Goal: Information Seeking & Learning: Learn about a topic

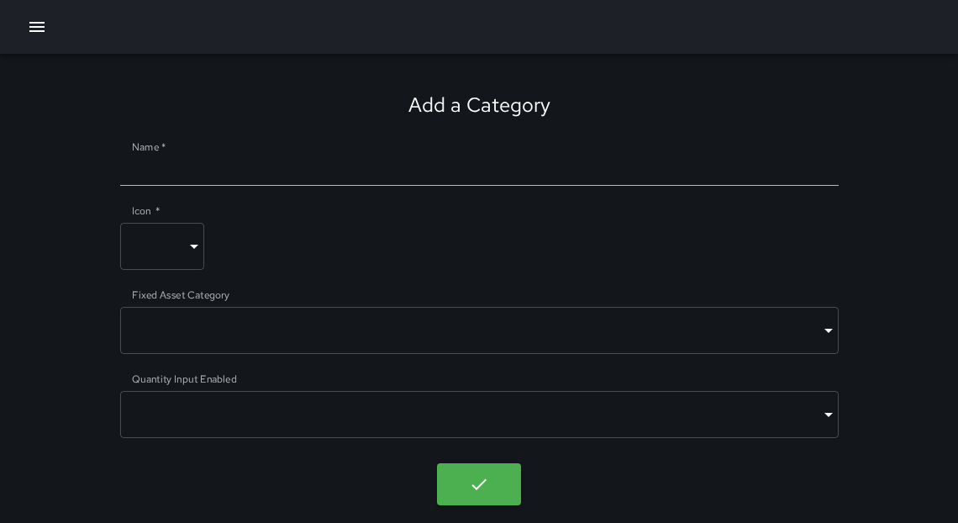
click at [27, 29] on icon "button" at bounding box center [37, 27] width 20 height 20
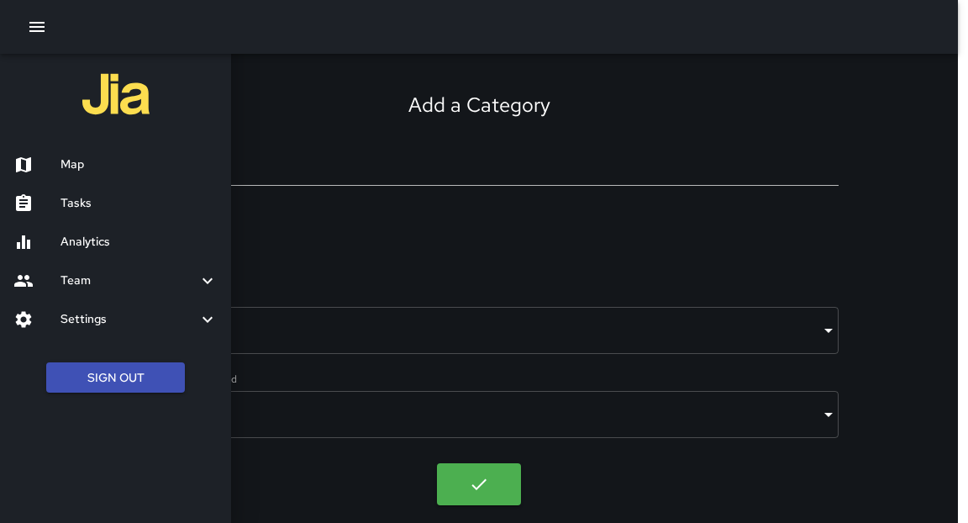
click at [76, 165] on h6 "Map" at bounding box center [138, 164] width 157 height 18
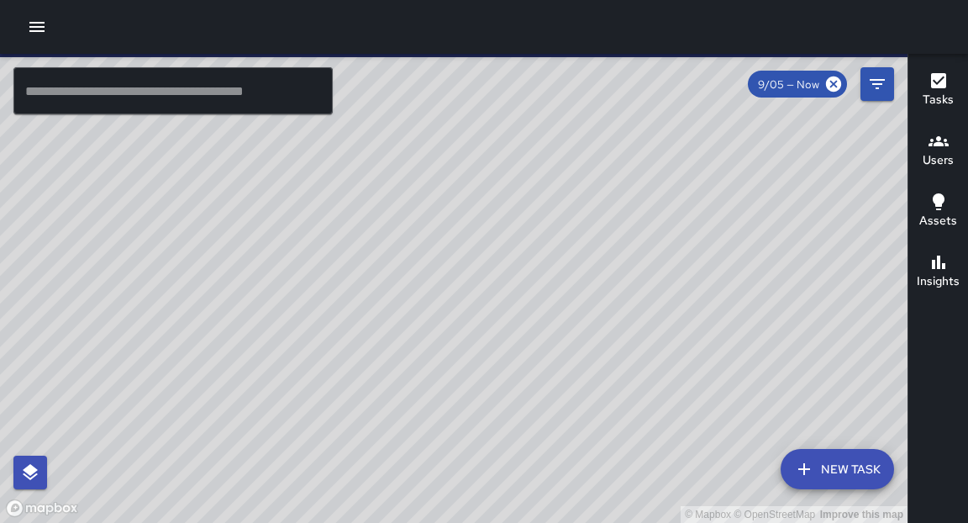
click at [213, 97] on input "text" at bounding box center [172, 90] width 319 height 47
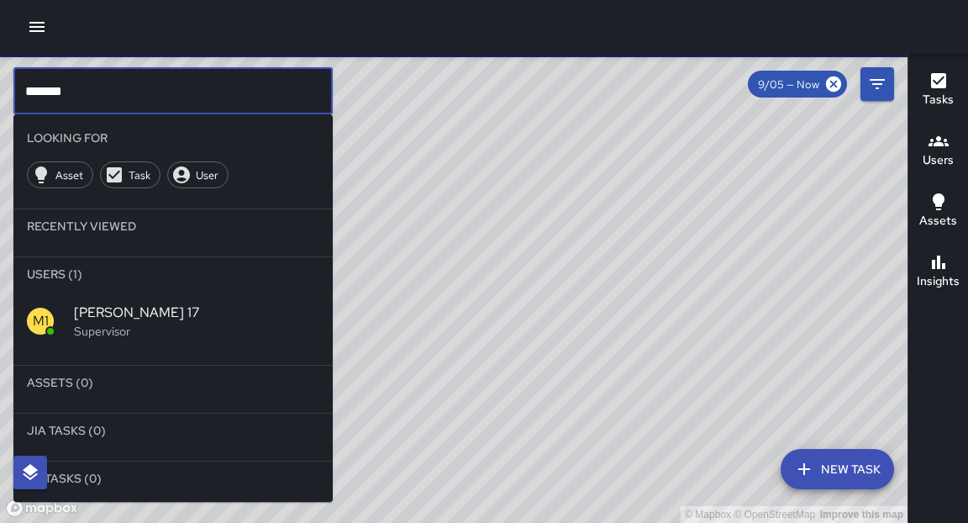
click at [109, 305] on span "[PERSON_NAME] 17" at bounding box center [196, 312] width 245 height 20
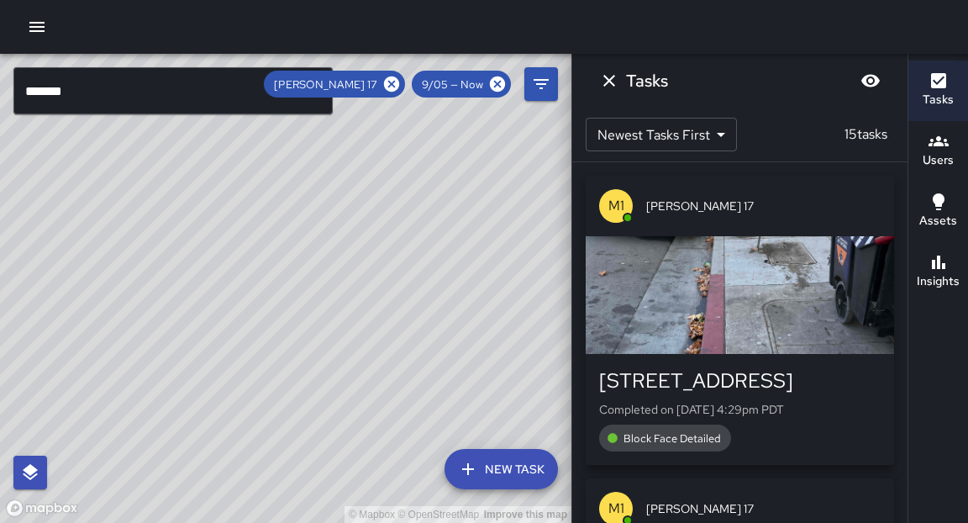
drag, startPoint x: 407, startPoint y: 273, endPoint x: 380, endPoint y: 394, distance: 123.9
click at [380, 394] on div "© Mapbox © OpenStreetMap Improve this map" at bounding box center [285, 288] width 571 height 469
click at [218, 88] on input "*******" at bounding box center [172, 90] width 319 height 47
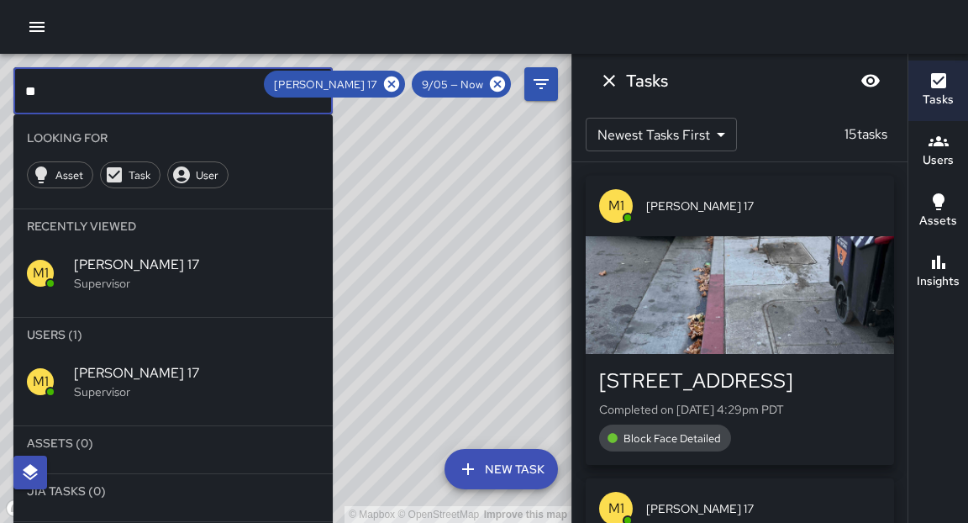
type input "*"
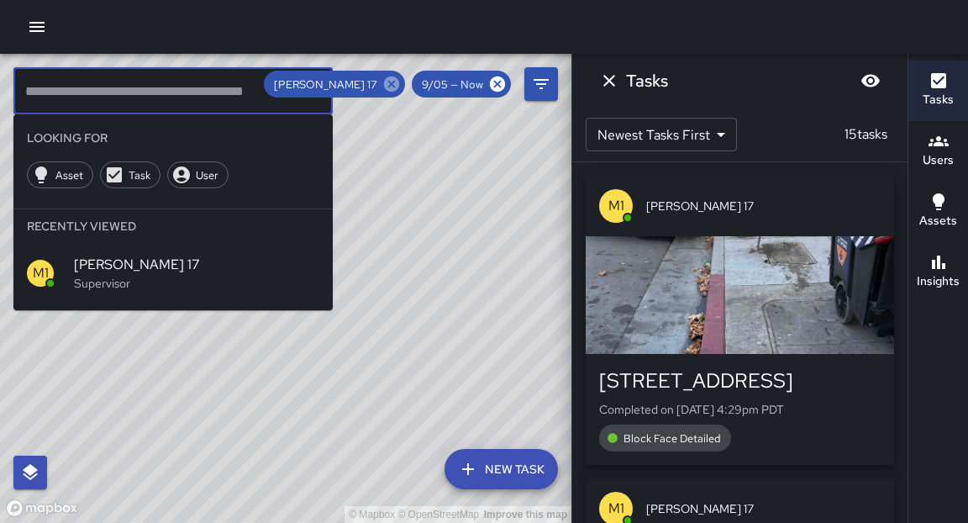
click at [387, 85] on icon at bounding box center [391, 83] width 15 height 15
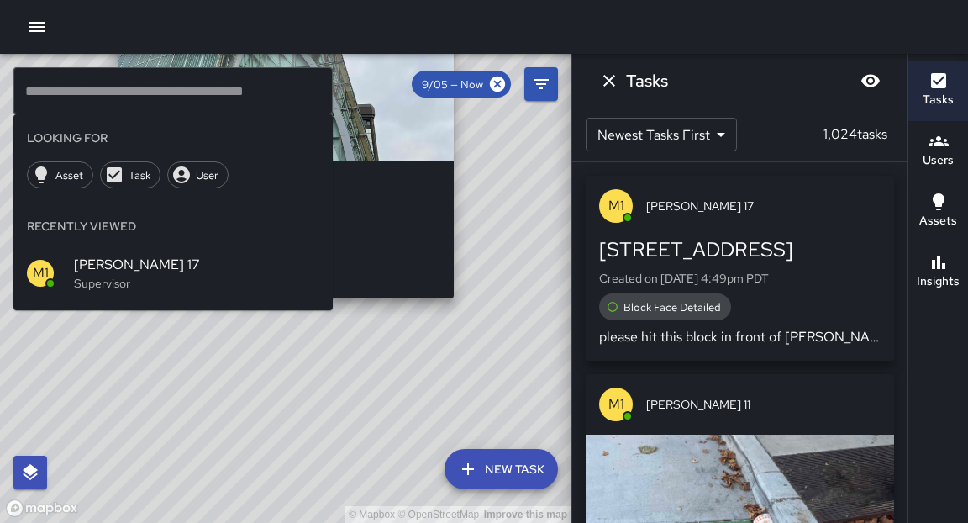
drag, startPoint x: 426, startPoint y: 296, endPoint x: 467, endPoint y: 274, distance: 46.6
click at [467, 274] on div "© Mapbox © OpenStreetMap Improve this map H7 Hotel [STREET_ADDRESS][PERSON_NAME…" at bounding box center [285, 288] width 571 height 469
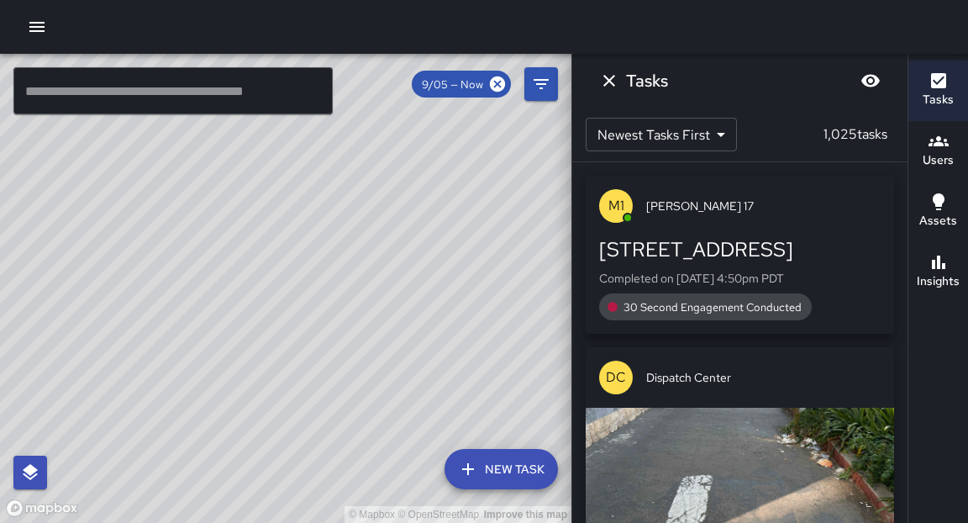
click at [187, 88] on input "text" at bounding box center [172, 90] width 319 height 47
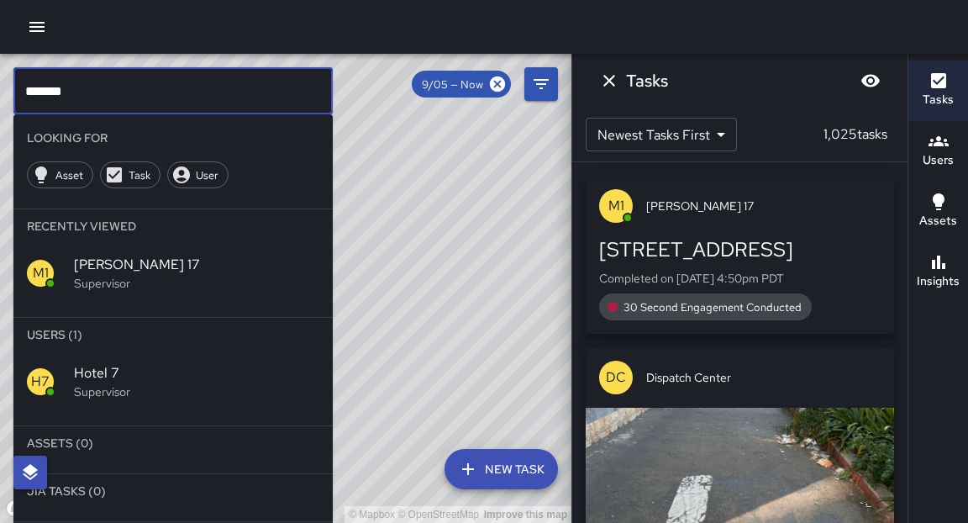
type input "*******"
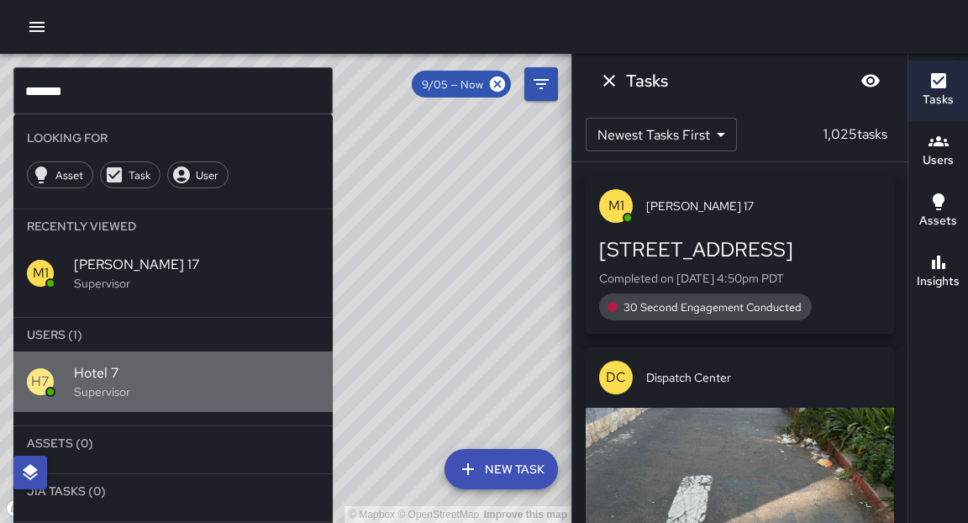
click at [113, 387] on p "Supervisor" at bounding box center [196, 391] width 245 height 17
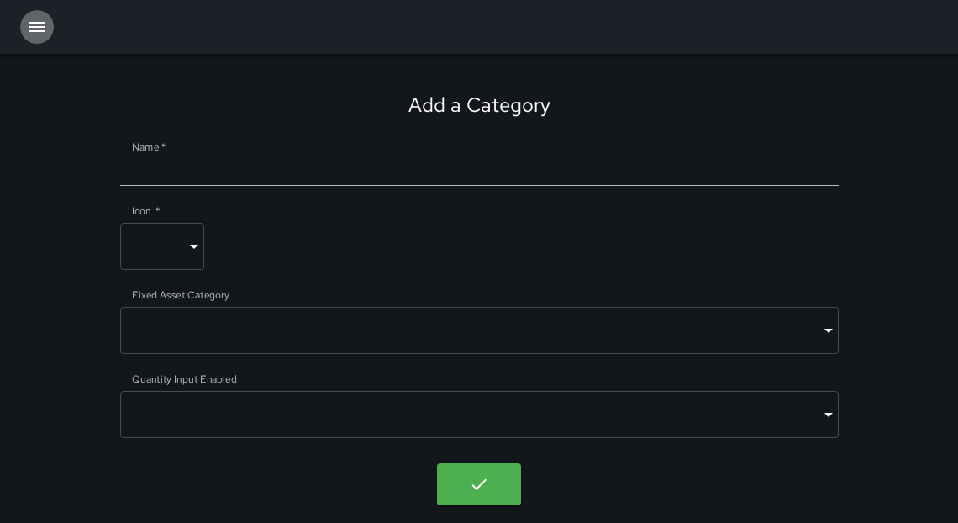
click at [39, 36] on icon "button" at bounding box center [37, 27] width 20 height 20
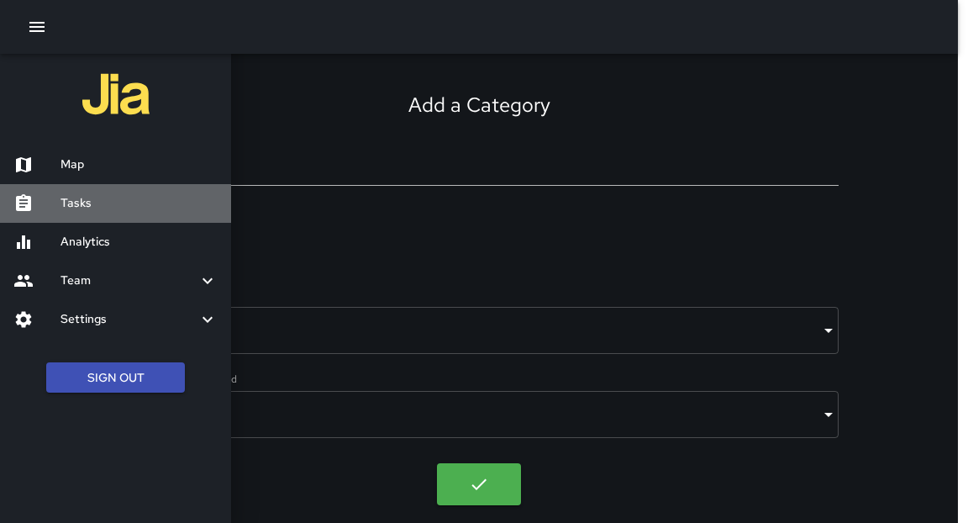
click at [96, 204] on h6 "Tasks" at bounding box center [138, 203] width 157 height 18
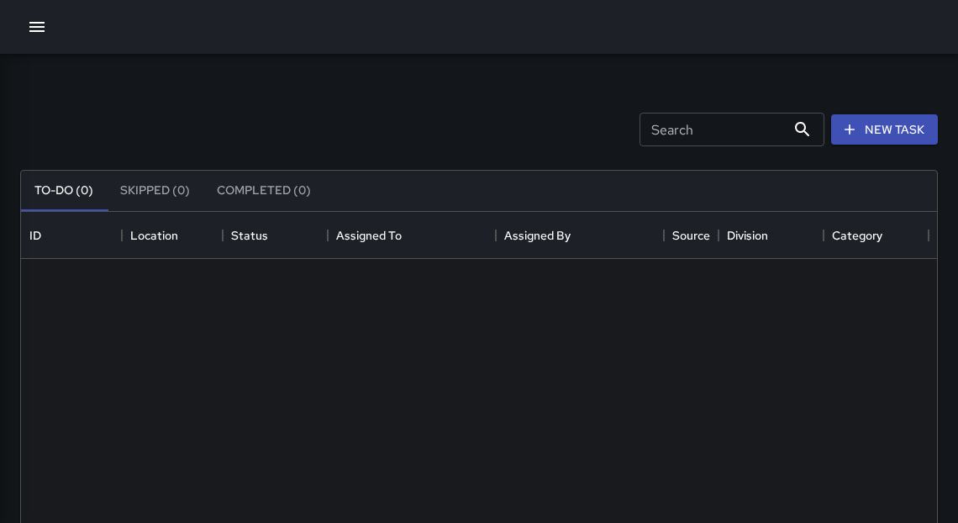
scroll to position [702, 906]
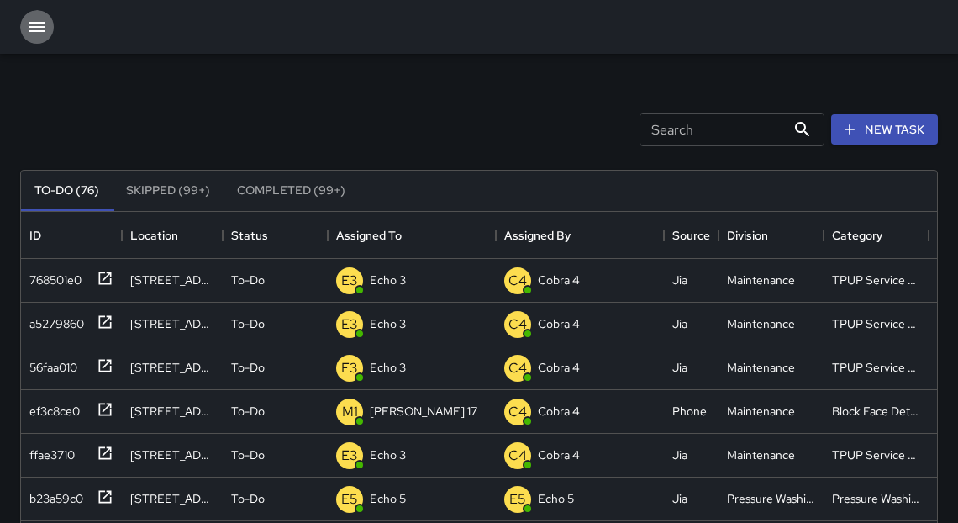
click at [35, 35] on icon "button" at bounding box center [37, 27] width 20 height 20
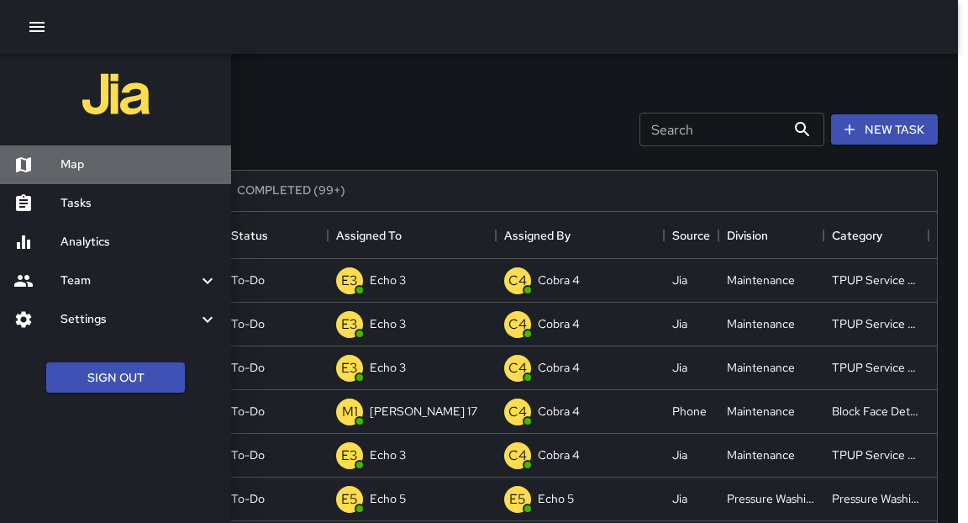
click at [61, 173] on div "Map" at bounding box center [115, 164] width 231 height 39
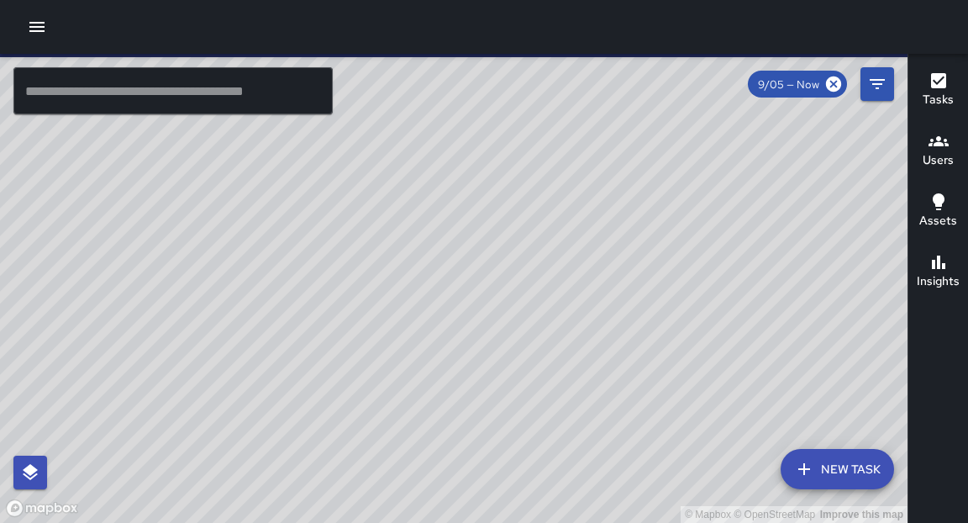
drag, startPoint x: 454, startPoint y: 222, endPoint x: 409, endPoint y: 240, distance: 48.2
click at [412, 244] on div "© Mapbox © OpenStreetMap Improve this map" at bounding box center [453, 288] width 907 height 469
click at [162, 80] on input "text" at bounding box center [172, 90] width 319 height 47
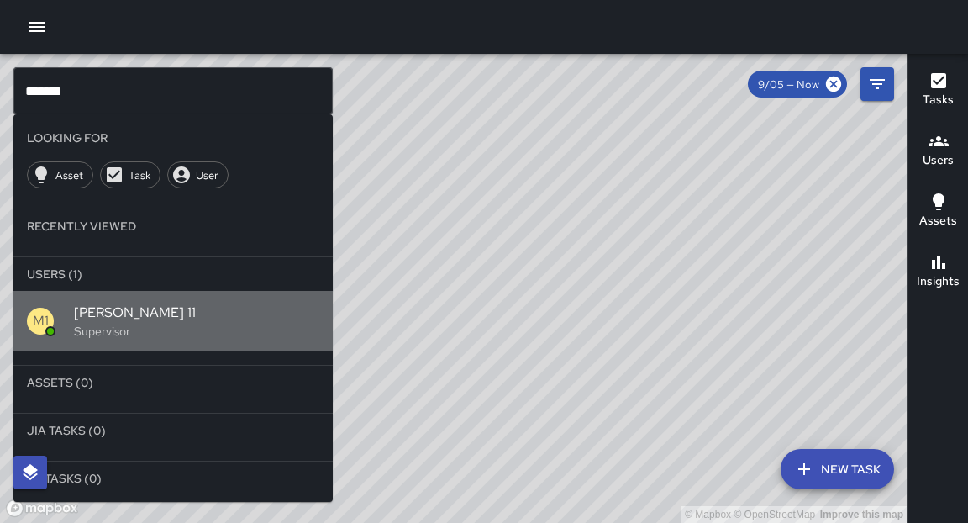
click at [98, 325] on p "Supervisor" at bounding box center [196, 331] width 245 height 17
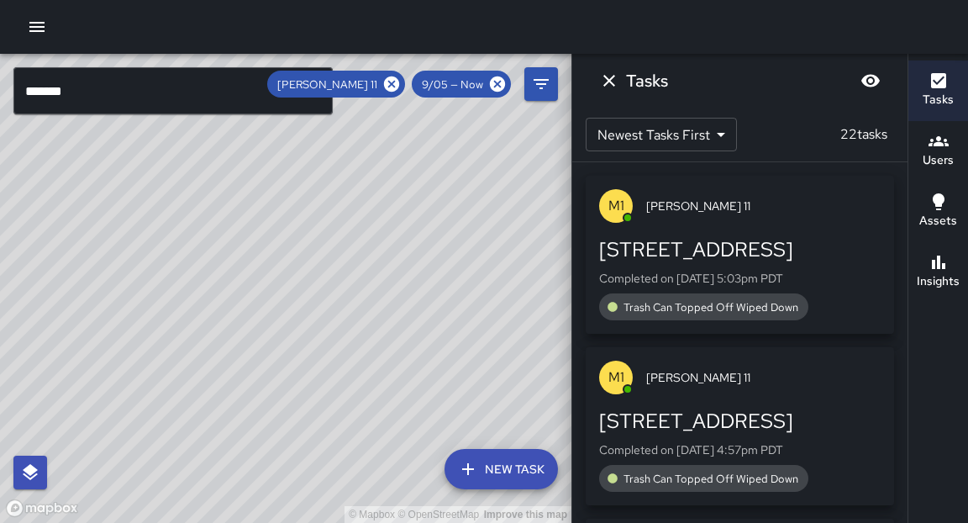
drag, startPoint x: 335, startPoint y: 267, endPoint x: 305, endPoint y: 359, distance: 96.5
click at [305, 359] on div "© Mapbox © OpenStreetMap Improve this map" at bounding box center [285, 288] width 571 height 469
click at [208, 82] on input "*******" at bounding box center [172, 90] width 319 height 47
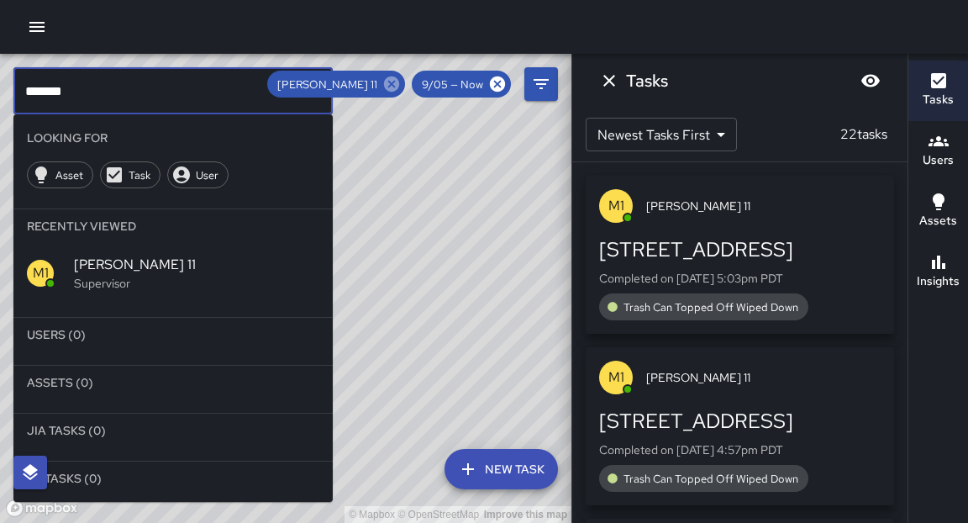
type input "*******"
click at [389, 86] on icon at bounding box center [391, 83] width 15 height 15
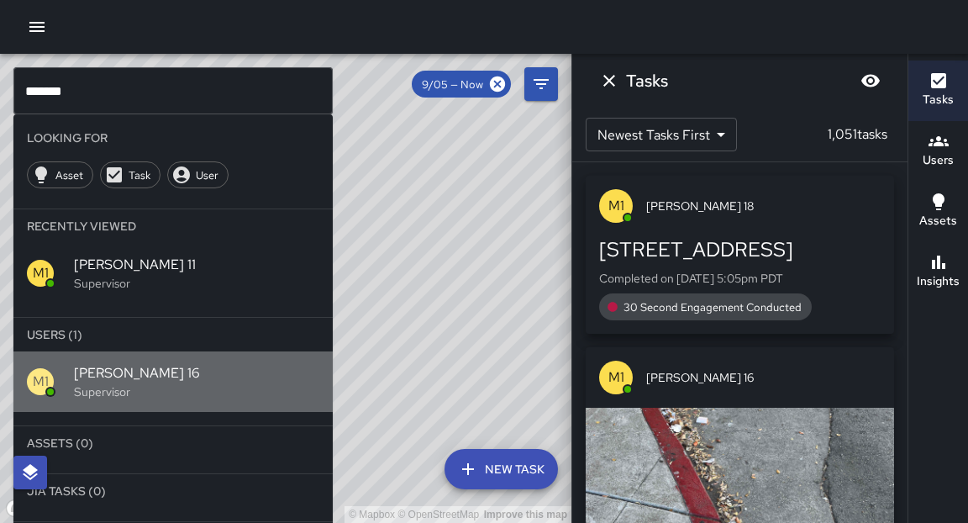
click at [108, 377] on span "[PERSON_NAME] 16" at bounding box center [196, 373] width 245 height 20
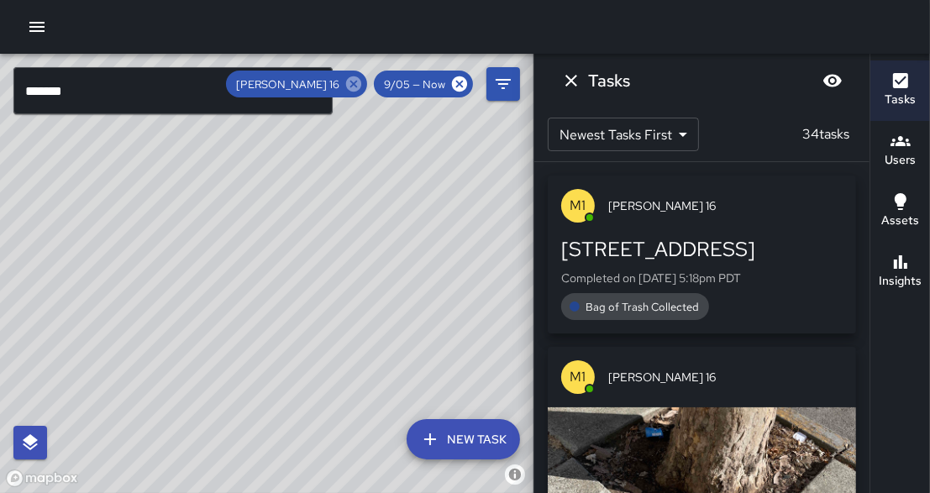
click at [359, 87] on icon at bounding box center [354, 84] width 18 height 18
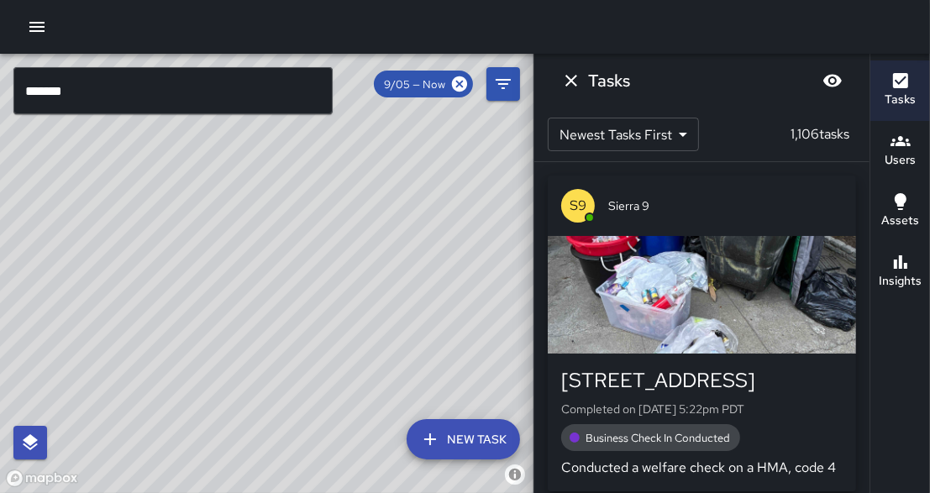
drag, startPoint x: 313, startPoint y: 364, endPoint x: 331, endPoint y: 255, distance: 110.6
click at [331, 255] on div "© Mapbox © OpenStreetMap Improve this map M1 Mike 1 1999 Harrison Street Comple…" at bounding box center [267, 273] width 534 height 439
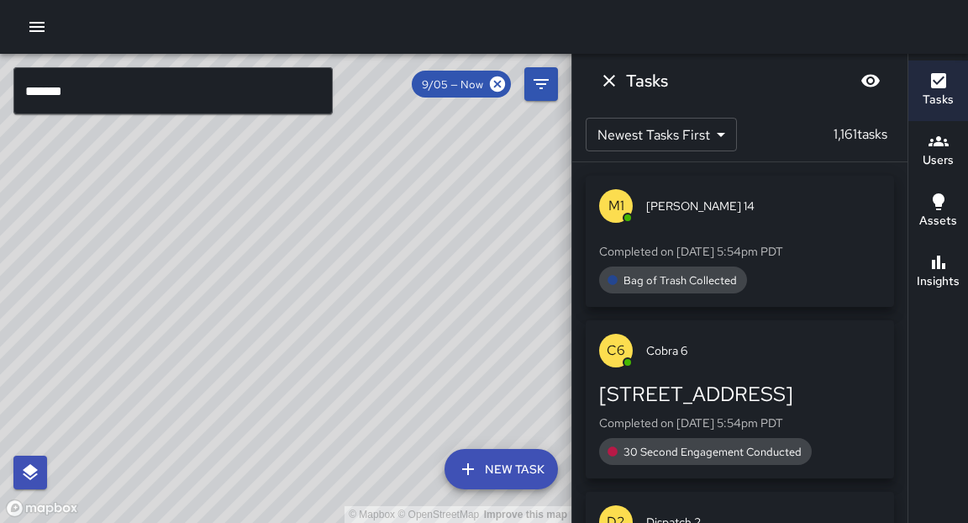
drag, startPoint x: 229, startPoint y: 250, endPoint x: 580, endPoint y: 318, distance: 357.1
click at [580, 318] on div "© Mapbox © OpenStreetMap Improve this map ******* ​ New Task 9/05 — Now Map Lay…" at bounding box center [484, 288] width 968 height 469
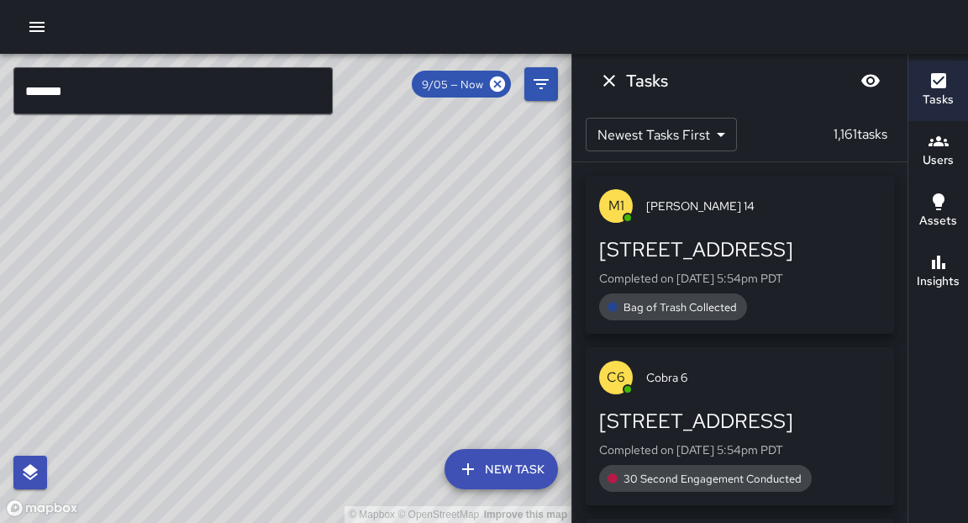
drag, startPoint x: 243, startPoint y: 300, endPoint x: 364, endPoint y: 238, distance: 136.0
click at [364, 238] on div "© Mapbox © OpenStreetMap Improve this map" at bounding box center [285, 288] width 571 height 469
drag, startPoint x: 403, startPoint y: 178, endPoint x: 392, endPoint y: 239, distance: 61.6
click at [392, 239] on div "© Mapbox © OpenStreetMap Improve this map" at bounding box center [285, 288] width 571 height 469
click at [45, 24] on icon "button" at bounding box center [37, 27] width 20 height 20
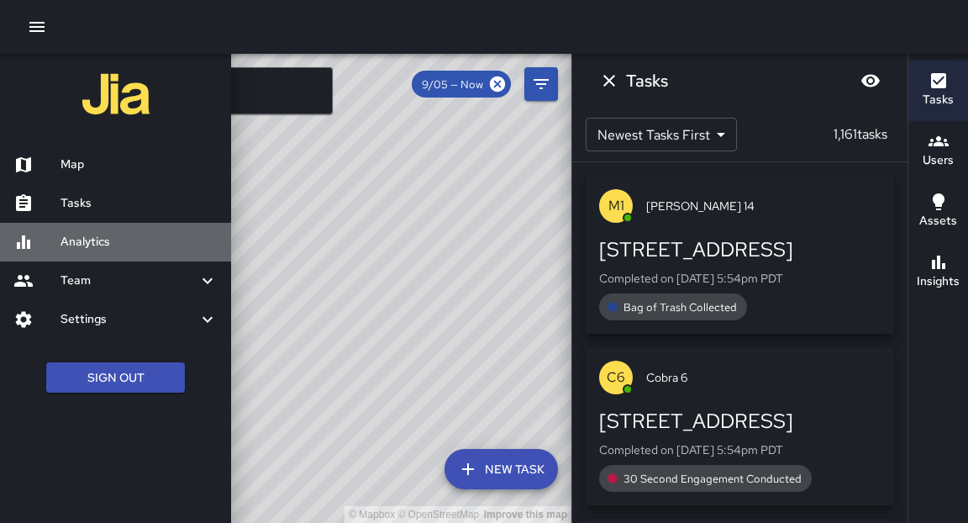
click at [94, 245] on h6 "Analytics" at bounding box center [138, 242] width 157 height 18
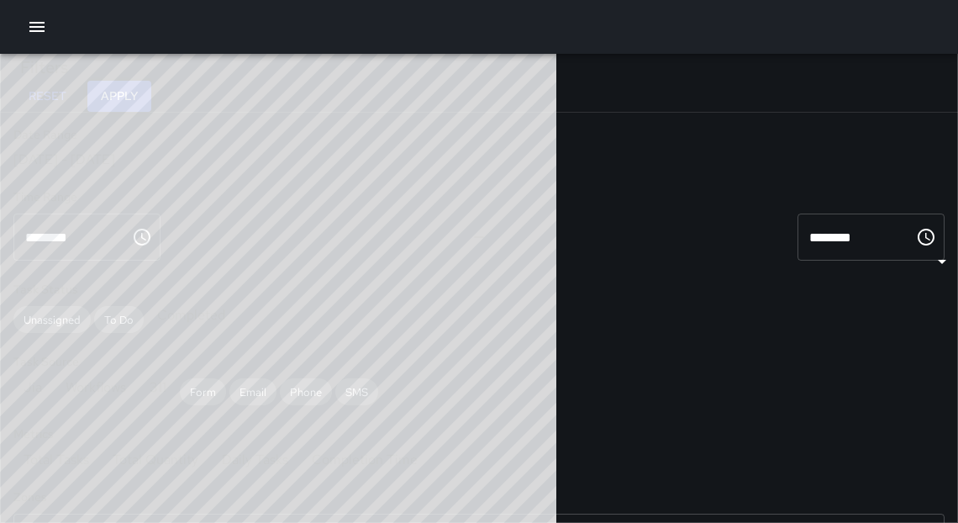
scroll to position [492, 544]
click at [258, 168] on div "Aug 30, 2025 - Sep 05, 2025" at bounding box center [478, 159] width 931 height 18
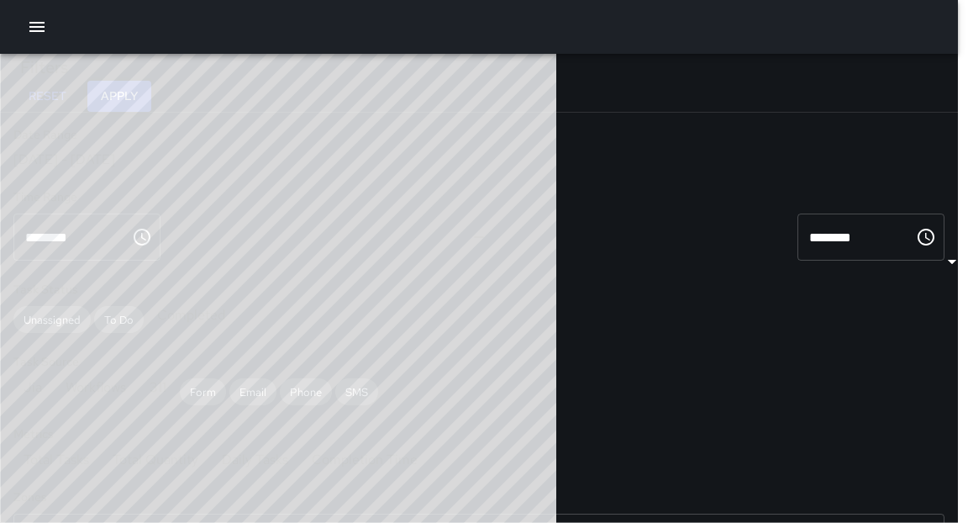
type input "******"
type input "**********"
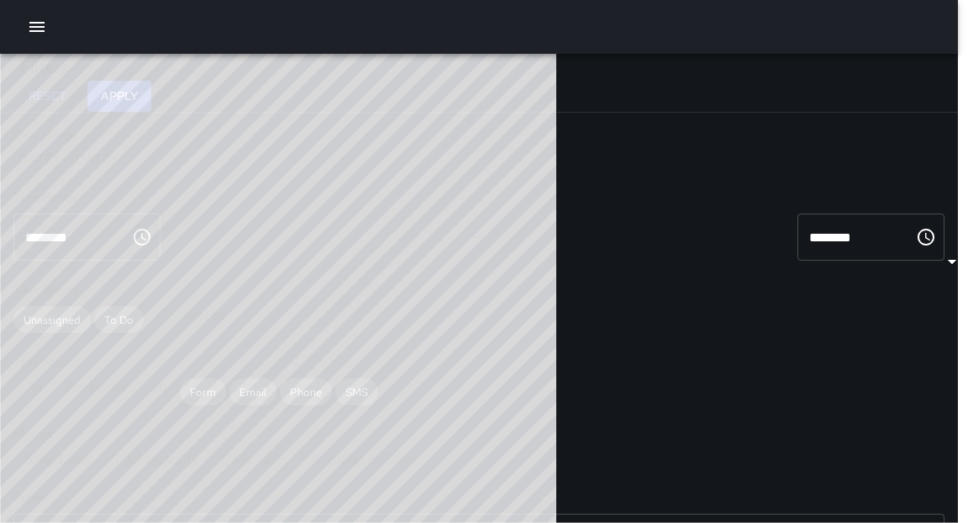
type input "**********"
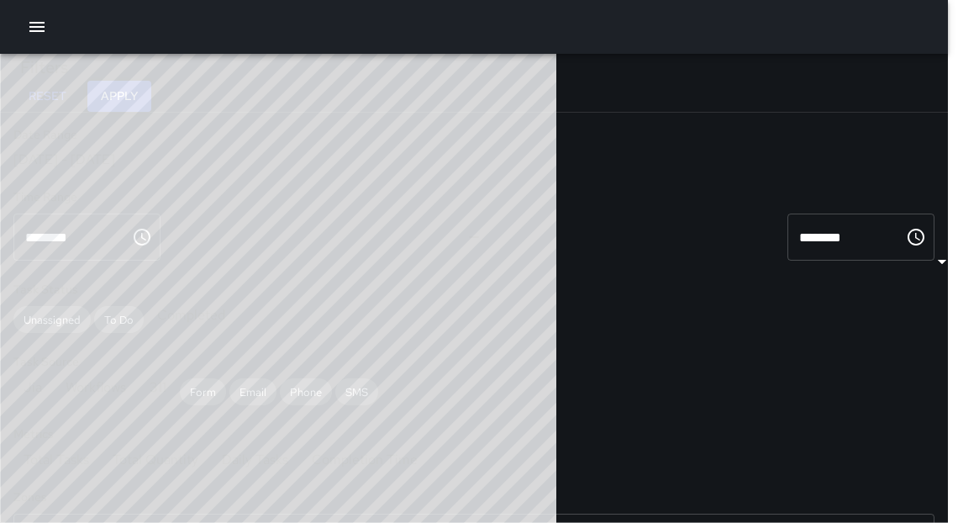
scroll to position [10, 10]
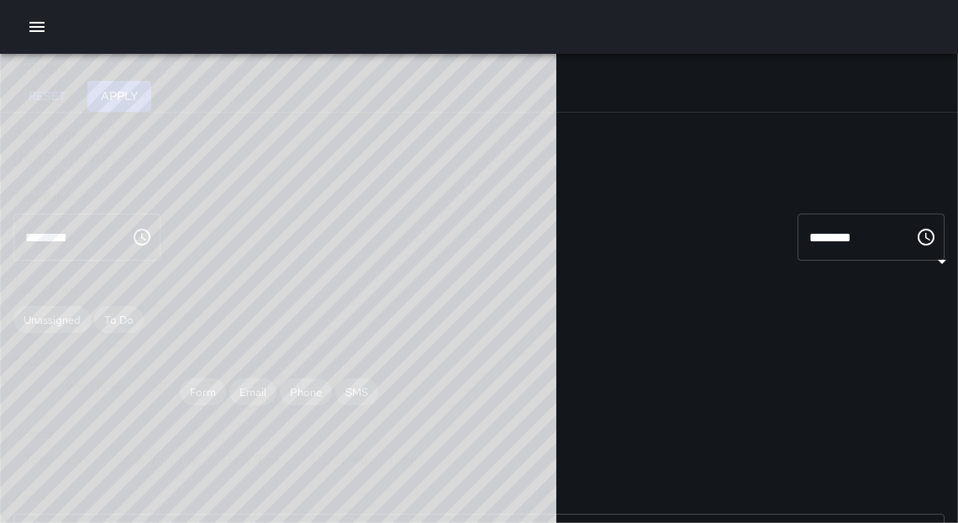
click at [151, 103] on button "Apply" at bounding box center [119, 96] width 64 height 31
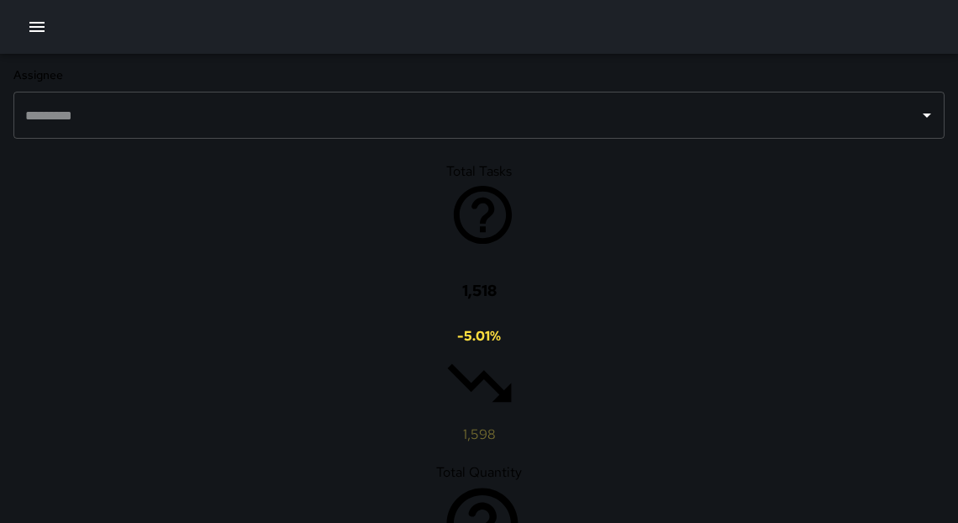
scroll to position [882, 0]
click at [31, 33] on icon "button" at bounding box center [37, 27] width 20 height 20
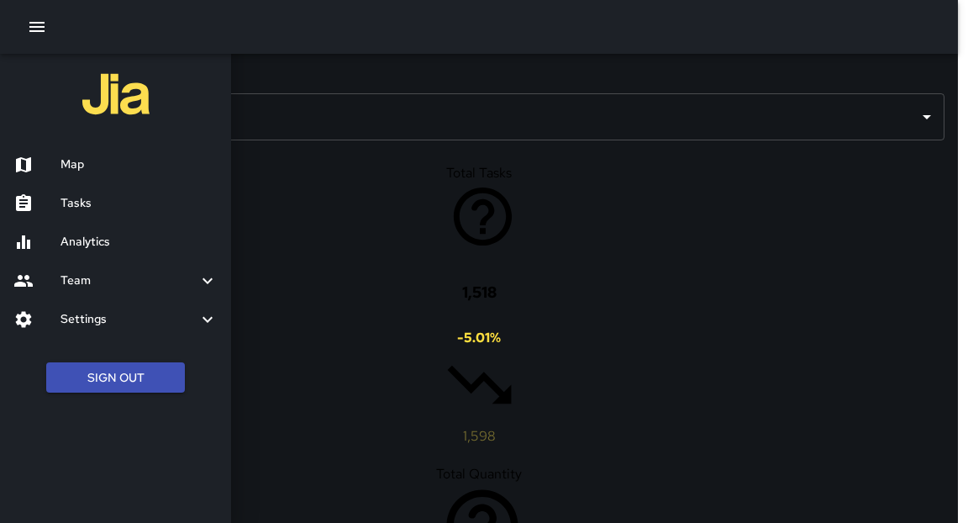
click at [96, 172] on h6 "Map" at bounding box center [138, 164] width 157 height 18
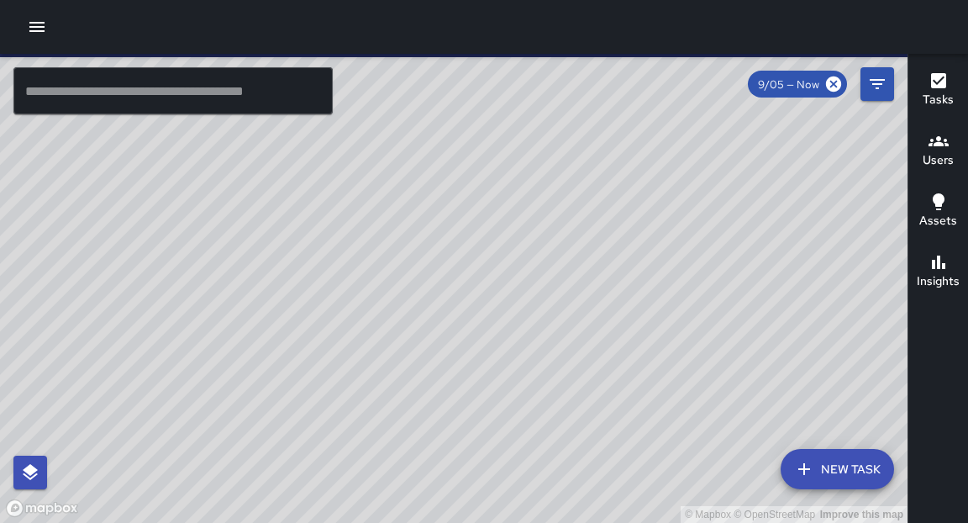
drag, startPoint x: 522, startPoint y: 346, endPoint x: 450, endPoint y: 357, distance: 72.3
click at [450, 366] on div "© Mapbox © OpenStreetMap Improve this map" at bounding box center [453, 288] width 907 height 469
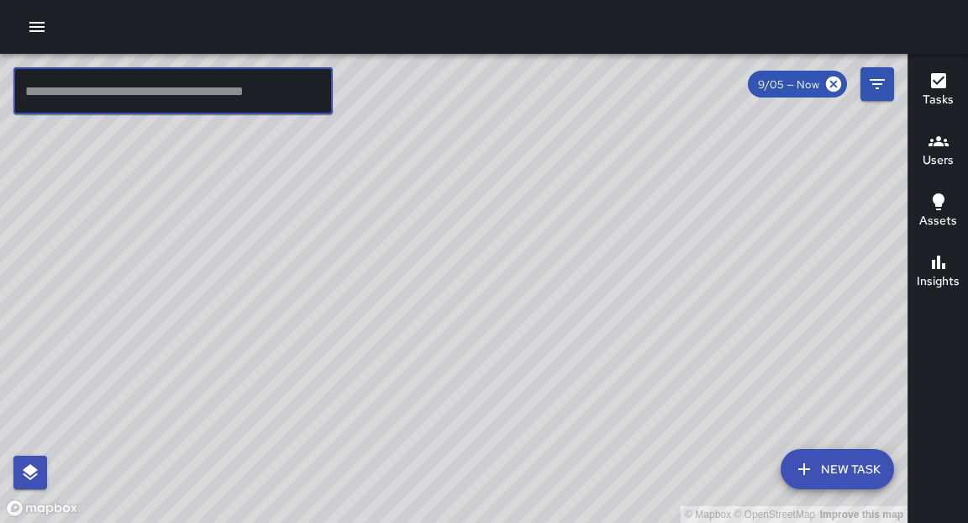
click at [124, 87] on input "text" at bounding box center [172, 90] width 319 height 47
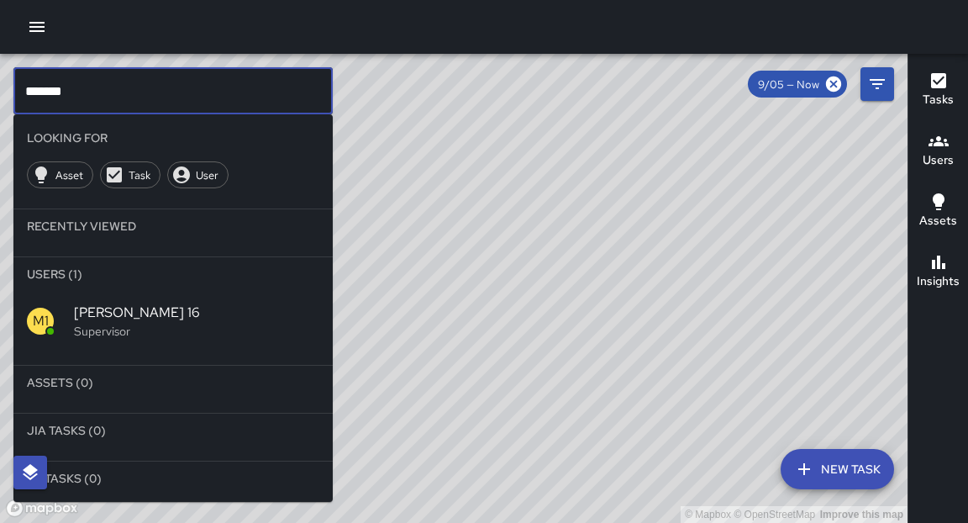
type input "*******"
click at [115, 328] on p "Supervisor" at bounding box center [196, 331] width 245 height 17
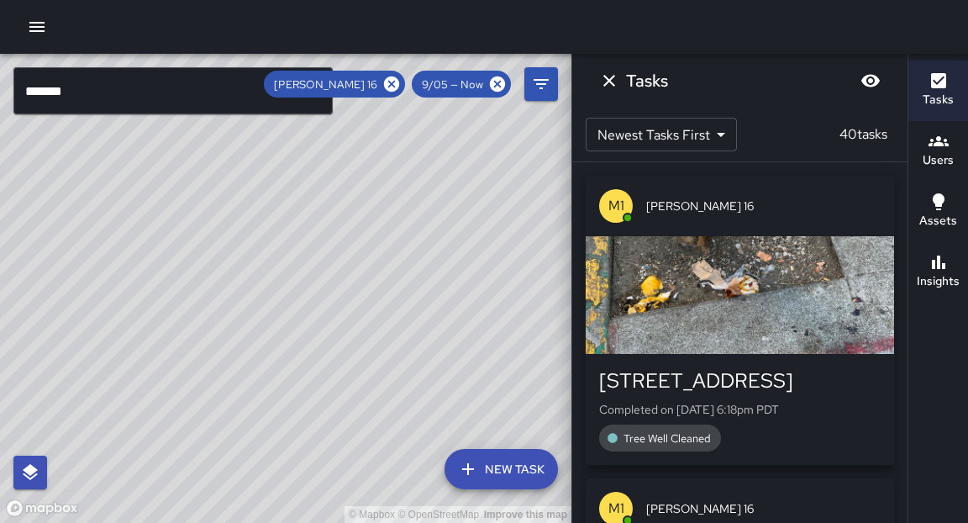
drag, startPoint x: 311, startPoint y: 288, endPoint x: 413, endPoint y: 176, distance: 151.1
click at [413, 176] on div "© Mapbox © OpenStreetMap Improve this map" at bounding box center [285, 288] width 571 height 469
drag, startPoint x: 610, startPoint y: 82, endPoint x: 604, endPoint y: 74, distance: 9.6
click at [610, 82] on icon "Dismiss" at bounding box center [609, 81] width 12 height 12
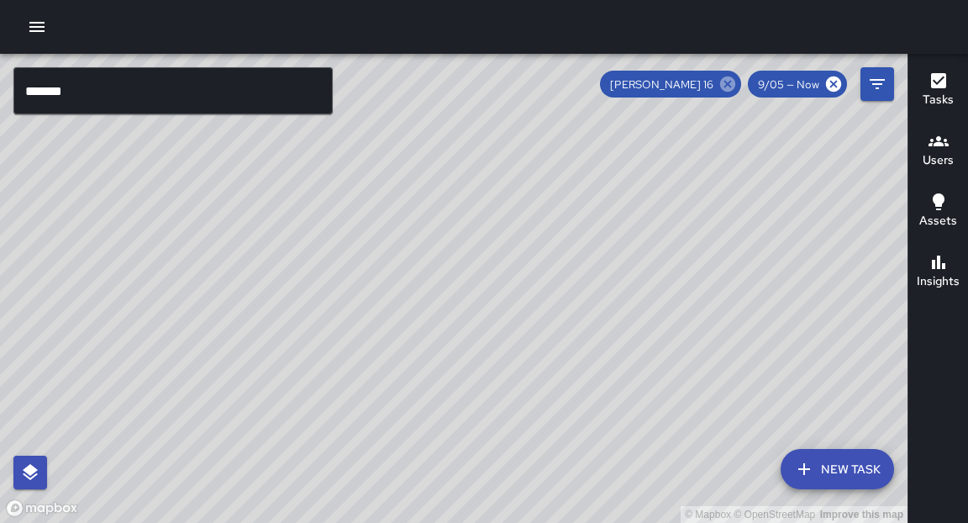
click at [737, 82] on icon at bounding box center [727, 84] width 18 height 18
drag, startPoint x: 486, startPoint y: 308, endPoint x: 539, endPoint y: 227, distance: 96.5
click at [543, 220] on div "© Mapbox © OpenStreetMap Improve this map" at bounding box center [453, 288] width 907 height 469
drag, startPoint x: 311, startPoint y: 417, endPoint x: 534, endPoint y: 133, distance: 360.9
click at [534, 133] on div "© Mapbox © OpenStreetMap Improve this map" at bounding box center [453, 288] width 907 height 469
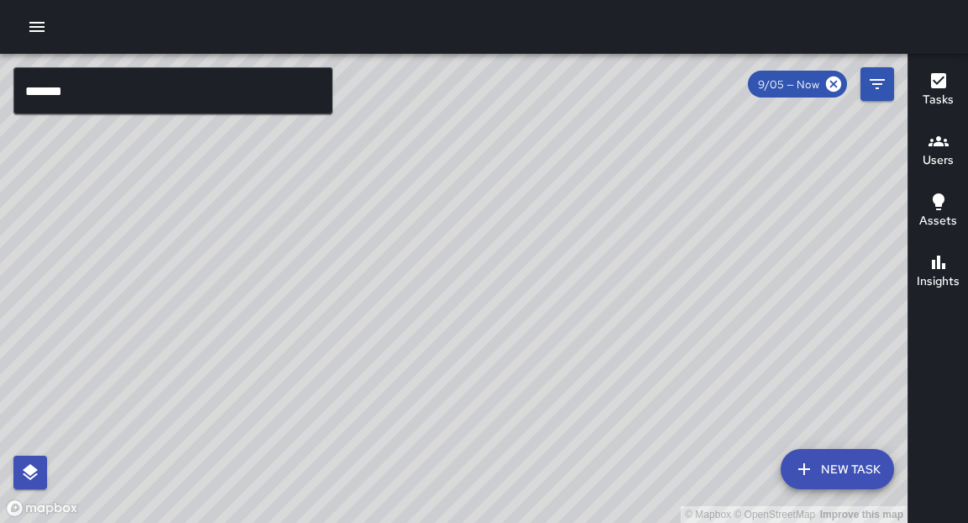
drag, startPoint x: 537, startPoint y: 197, endPoint x: 539, endPoint y: 272, distance: 75.7
click at [539, 272] on div "© Mapbox © OpenStreetMap Improve this map" at bounding box center [453, 288] width 907 height 469
drag, startPoint x: 507, startPoint y: 325, endPoint x: 692, endPoint y: 181, distance: 234.6
click at [692, 181] on div "© Mapbox © OpenStreetMap Improve this map" at bounding box center [453, 288] width 907 height 469
